Goal: Task Accomplishment & Management: Manage account settings

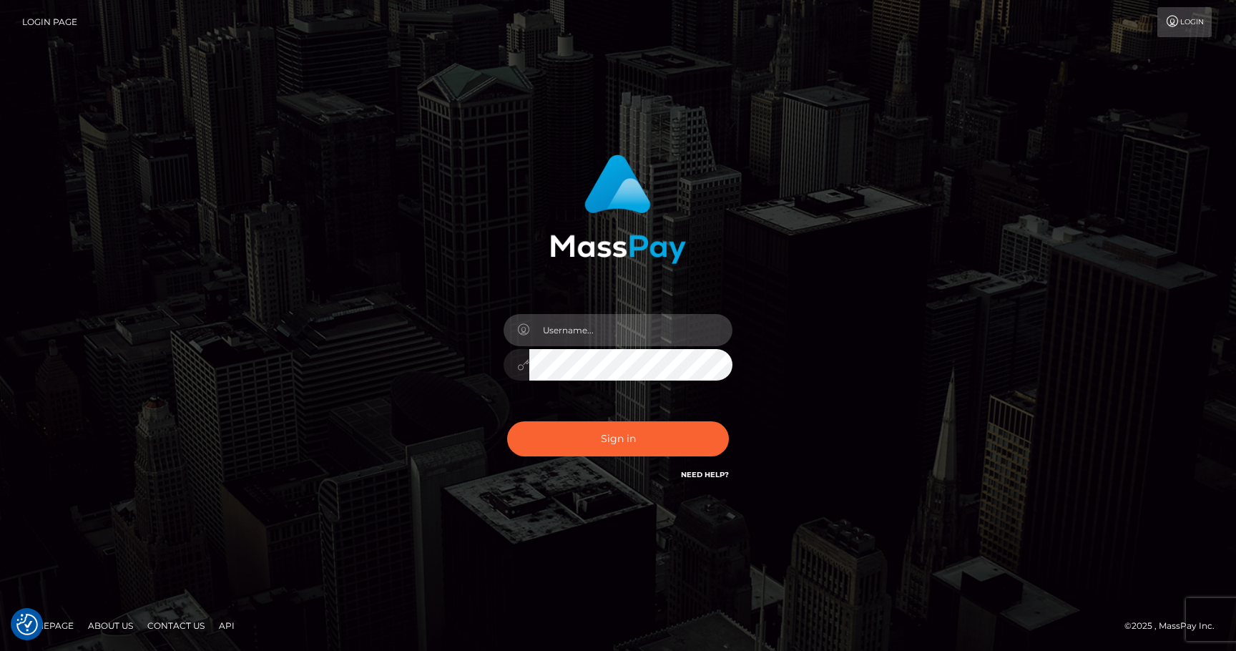
click at [631, 328] on input "text" at bounding box center [630, 330] width 203 height 32
type input "[PERSON_NAME][EMAIL_ADDRESS][PERSON_NAME][DOMAIN_NAME]"
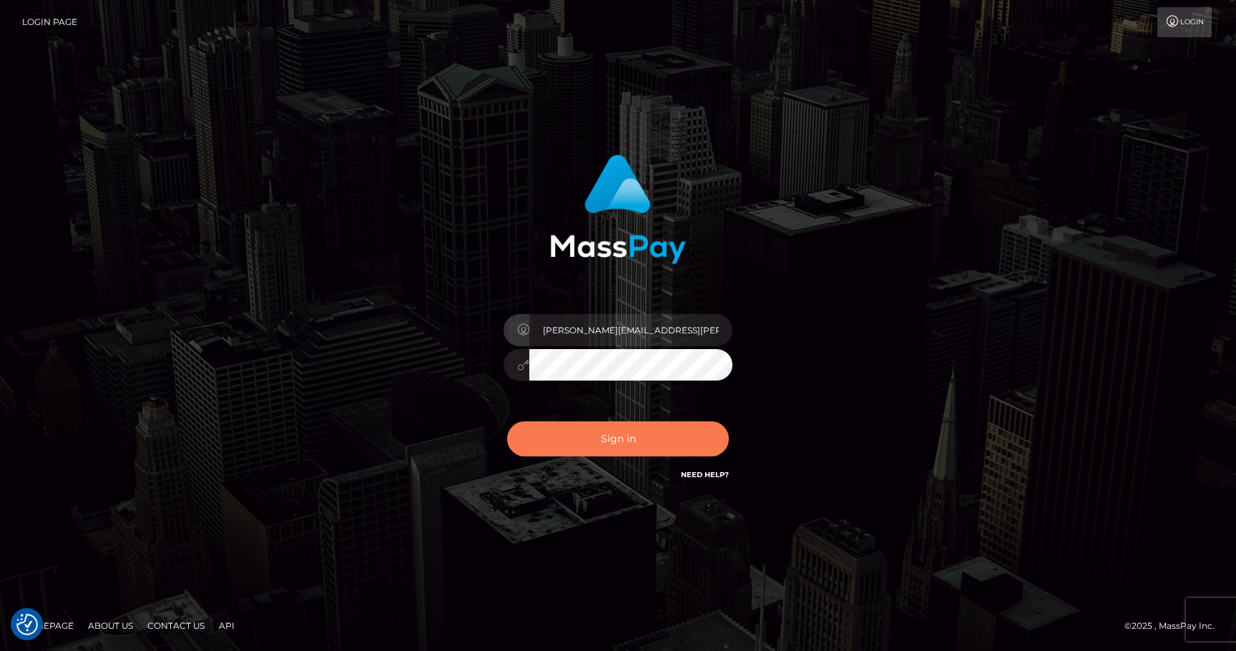
click at [663, 435] on button "Sign in" at bounding box center [618, 438] width 222 height 35
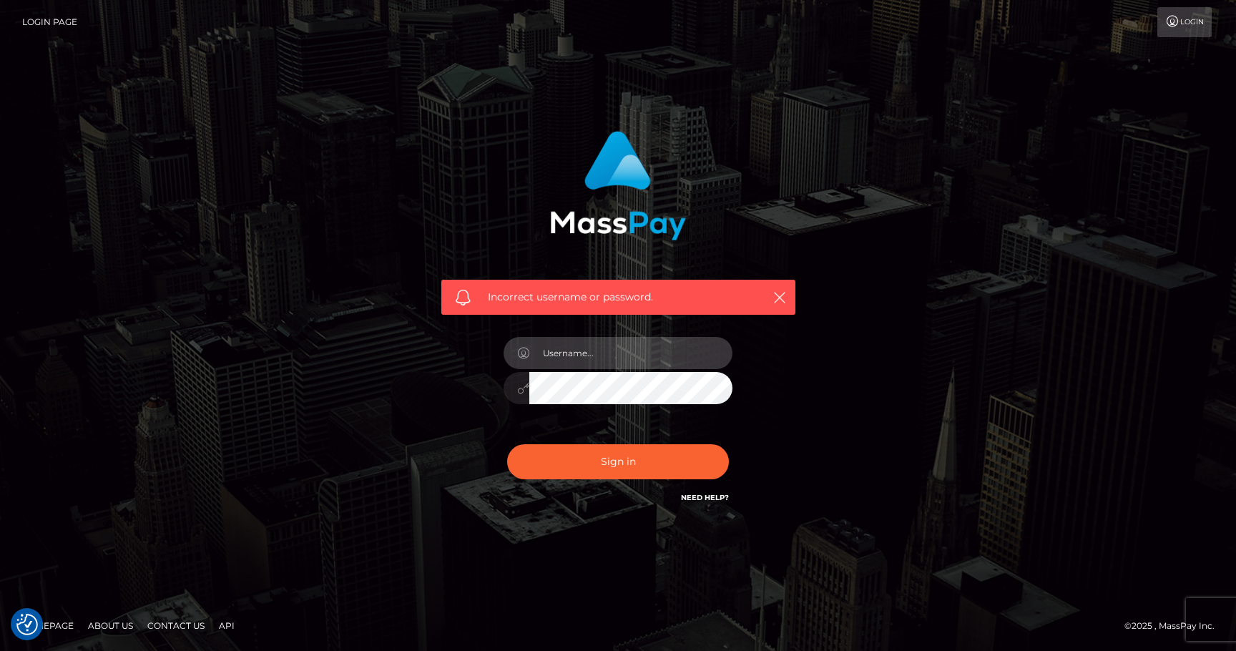
click at [664, 353] on input "text" at bounding box center [630, 353] width 203 height 32
type input "[PERSON_NAME][EMAIL_ADDRESS][PERSON_NAME][DOMAIN_NAME]"
click at [713, 493] on link "Need Help?" at bounding box center [705, 497] width 48 height 9
click at [507, 444] on button "Sign in" at bounding box center [618, 461] width 222 height 35
click at [665, 351] on input "text" at bounding box center [630, 353] width 203 height 32
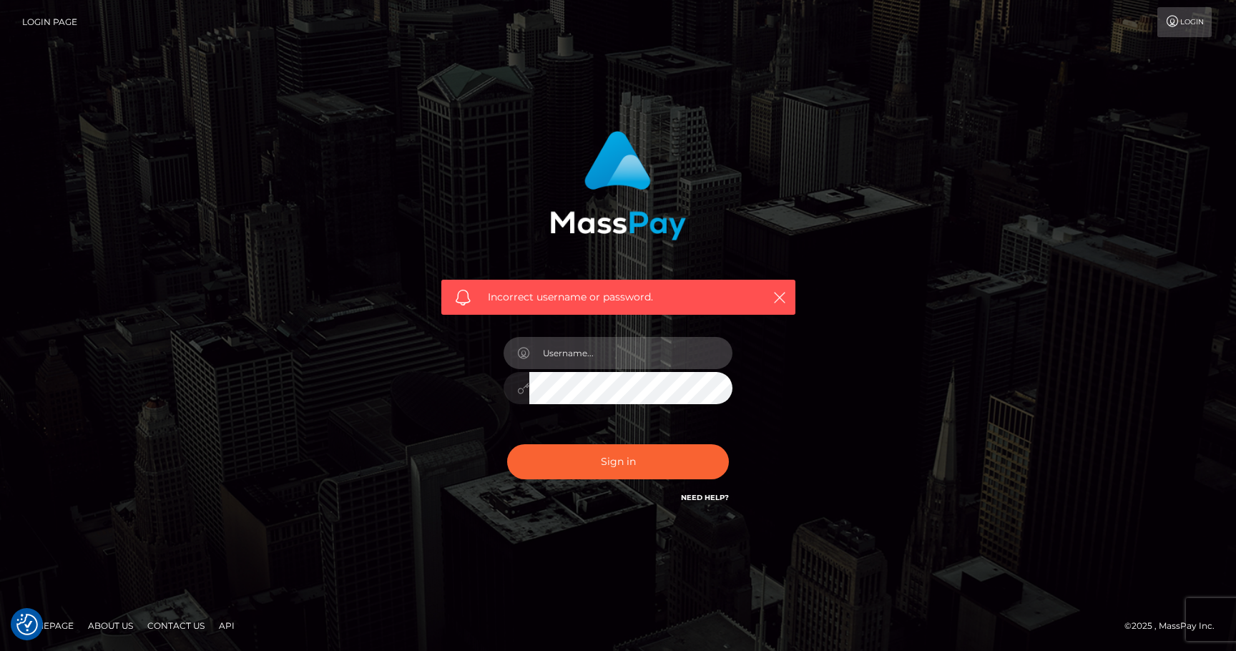
type input "[PERSON_NAME][EMAIL_ADDRESS][PERSON_NAME][DOMAIN_NAME]"
click at [832, 367] on div "Incorrect username or password. ekberg.rikard@gmail.com" at bounding box center [617, 325] width 815 height 411
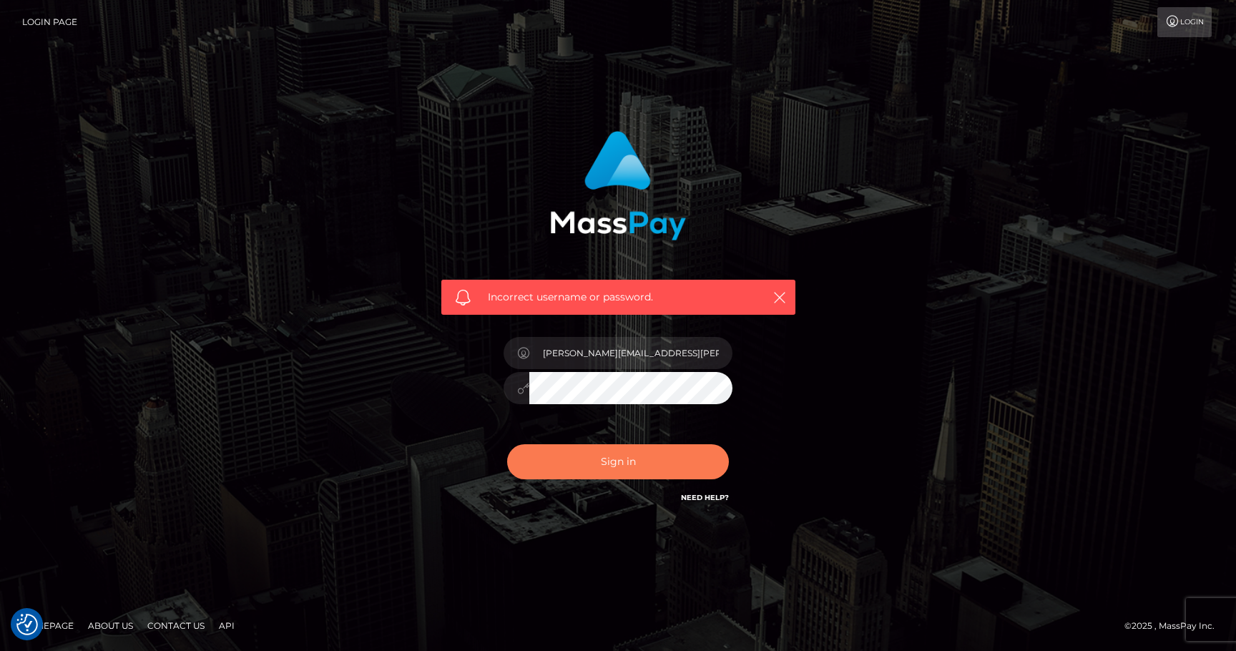
click at [656, 461] on button "Sign in" at bounding box center [618, 461] width 222 height 35
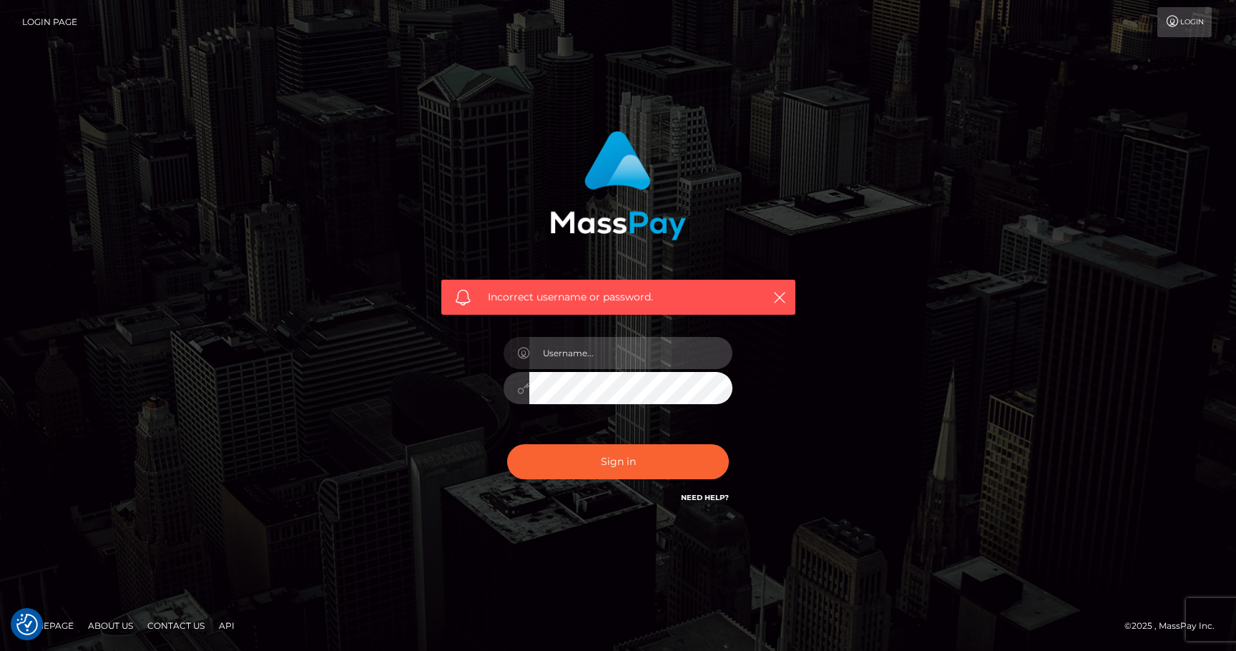
click at [639, 348] on input "text" at bounding box center [630, 353] width 203 height 32
type input "ekberg.rikard@gmail.com"
click at [838, 373] on div "Incorrect username or password. ekberg.rikard@gmail.com" at bounding box center [617, 325] width 815 height 411
click at [1018, 350] on div "Incorrect username or password. ekberg.rikard@gmail.com" at bounding box center [617, 325] width 815 height 411
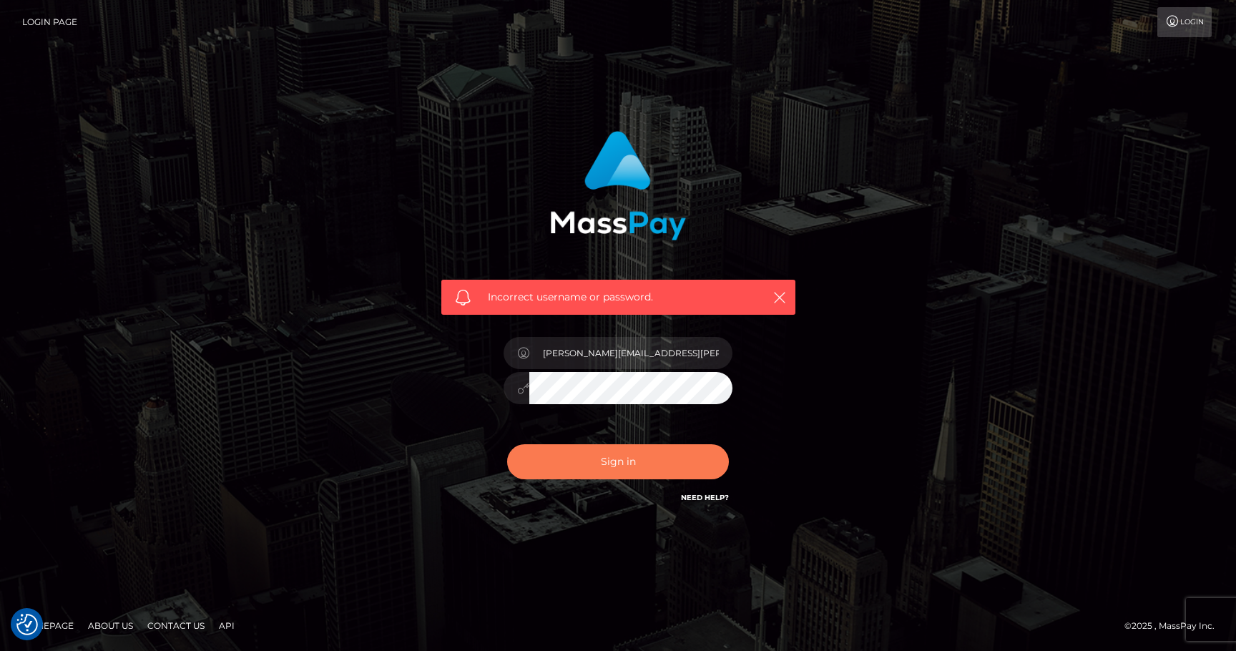
click at [631, 466] on button "Sign in" at bounding box center [618, 461] width 222 height 35
click at [780, 295] on icon "button" at bounding box center [779, 297] width 14 height 14
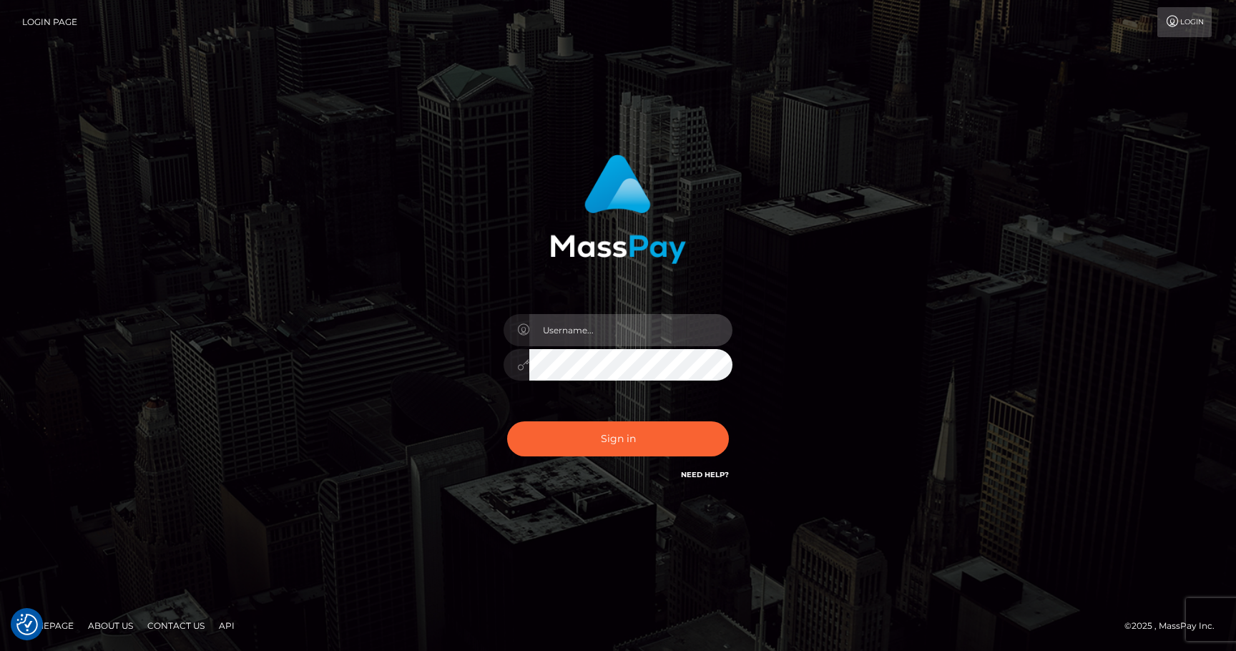
click at [626, 331] on input "text" at bounding box center [630, 330] width 203 height 32
type input "[PERSON_NAME][EMAIL_ADDRESS][PERSON_NAME][DOMAIN_NAME]"
click at [854, 354] on div "[PERSON_NAME][EMAIL_ADDRESS][PERSON_NAME][DOMAIN_NAME]" at bounding box center [617, 326] width 815 height 364
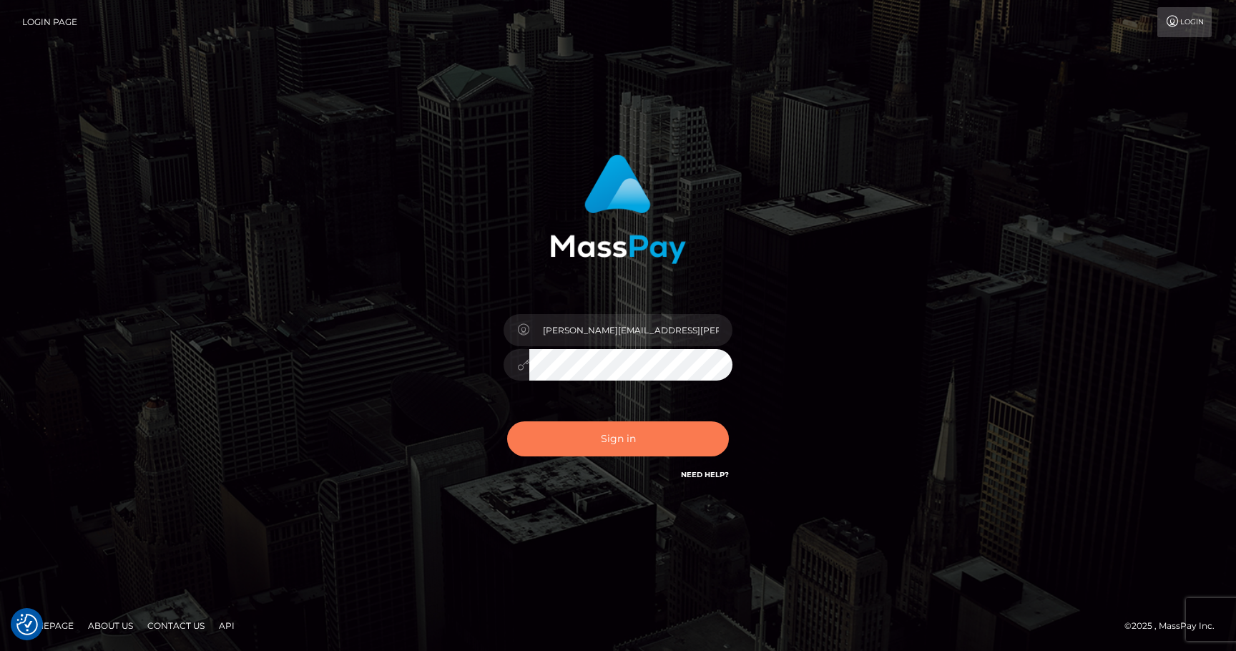
click at [677, 441] on button "Sign in" at bounding box center [618, 438] width 222 height 35
